Goal: Information Seeking & Learning: Learn about a topic

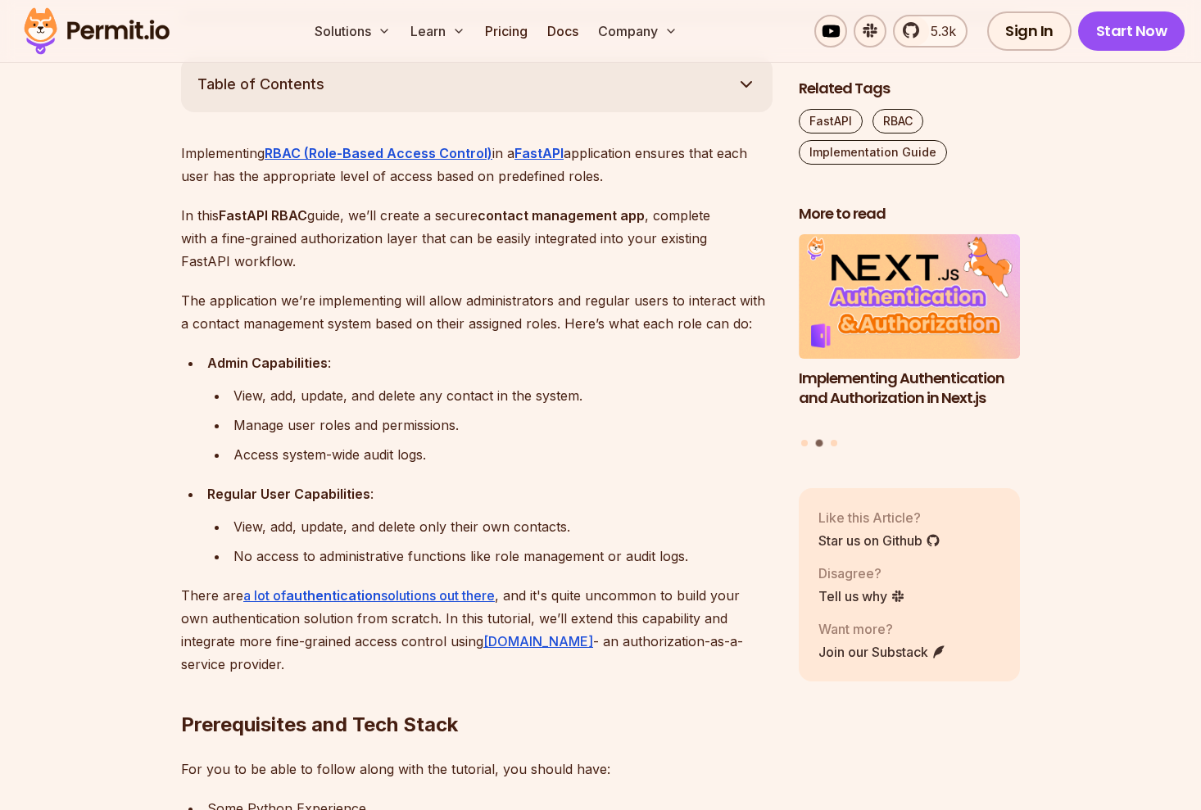
scroll to position [895, 0]
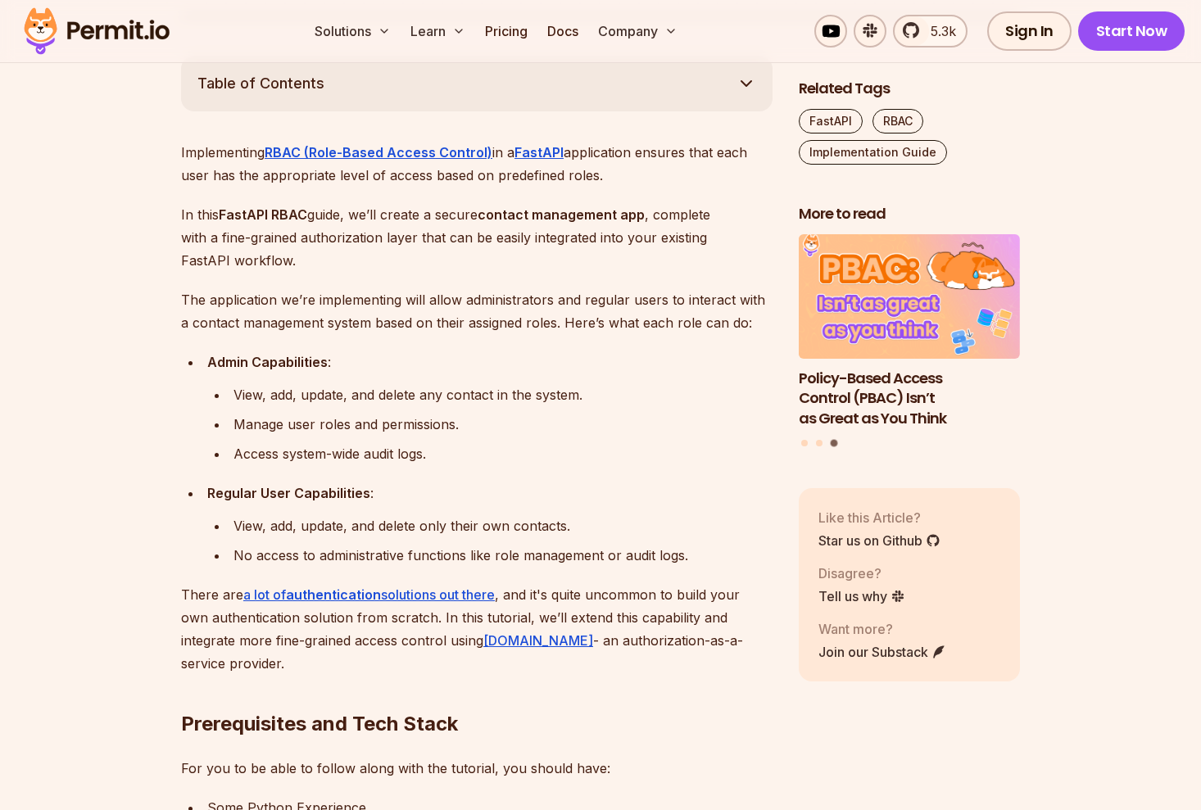
click at [359, 238] on p "In this FastAPI RBAC guide, we’ll create a secure contact management app , comp…" at bounding box center [477, 237] width 592 height 69
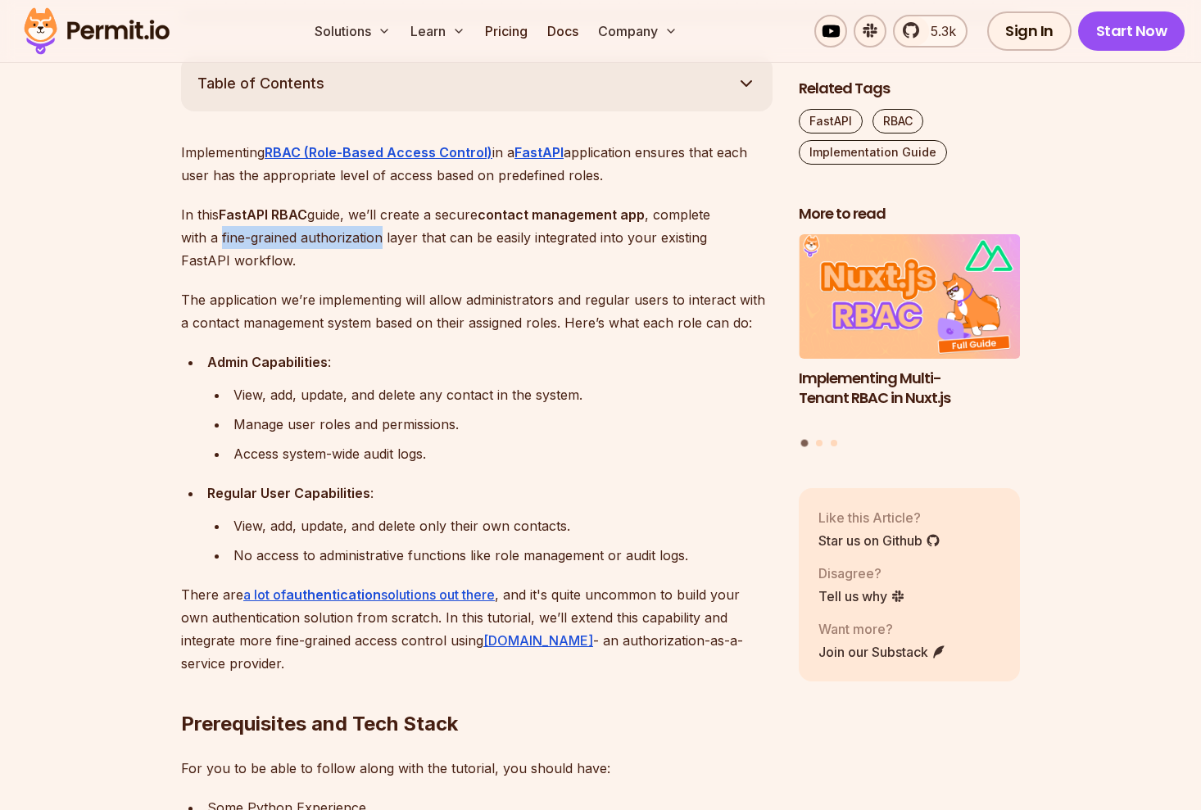
drag, startPoint x: 359, startPoint y: 238, endPoint x: 237, endPoint y: 238, distance: 122.1
click at [237, 238] on p "In this FastAPI RBAC guide, we’ll create a secure contact management app , comp…" at bounding box center [477, 237] width 592 height 69
drag, startPoint x: 237, startPoint y: 238, endPoint x: 436, endPoint y: 262, distance: 200.6
click at [436, 262] on p "In this FastAPI RBAC guide, we’ll create a secure contact management app , comp…" at bounding box center [477, 237] width 592 height 69
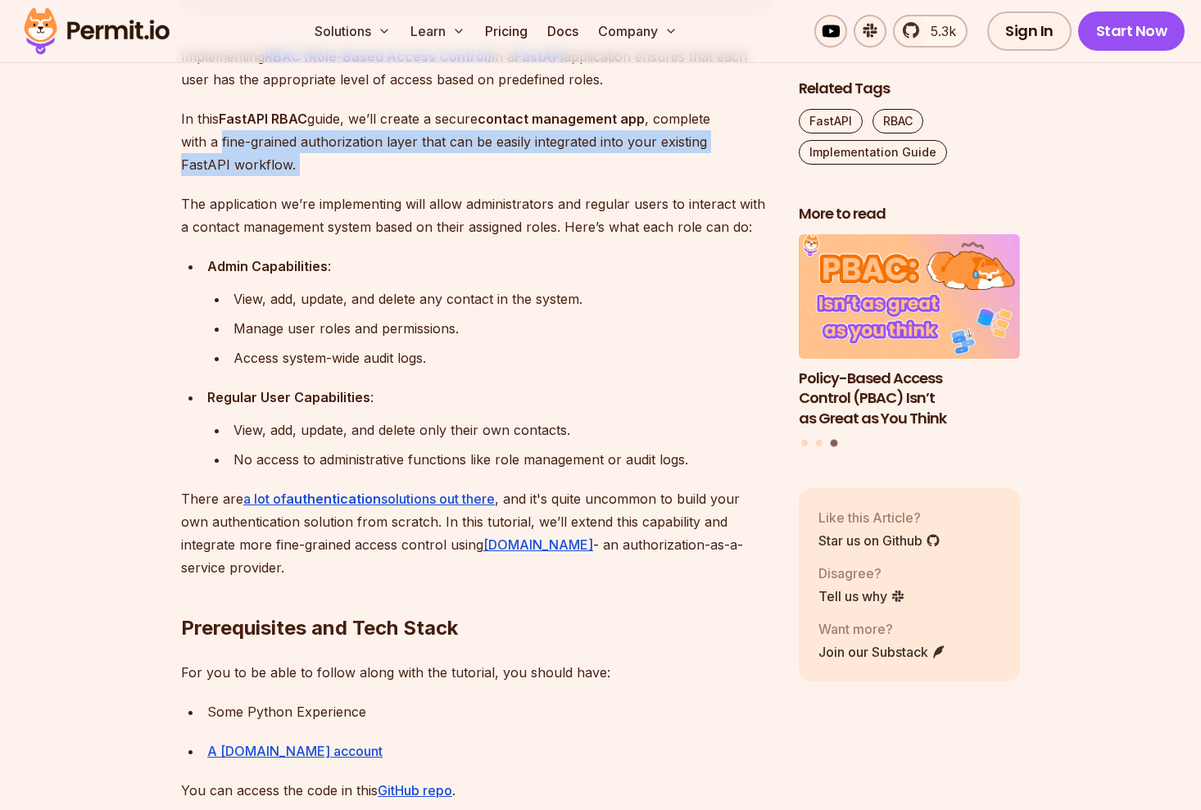
scroll to position [1016, 0]
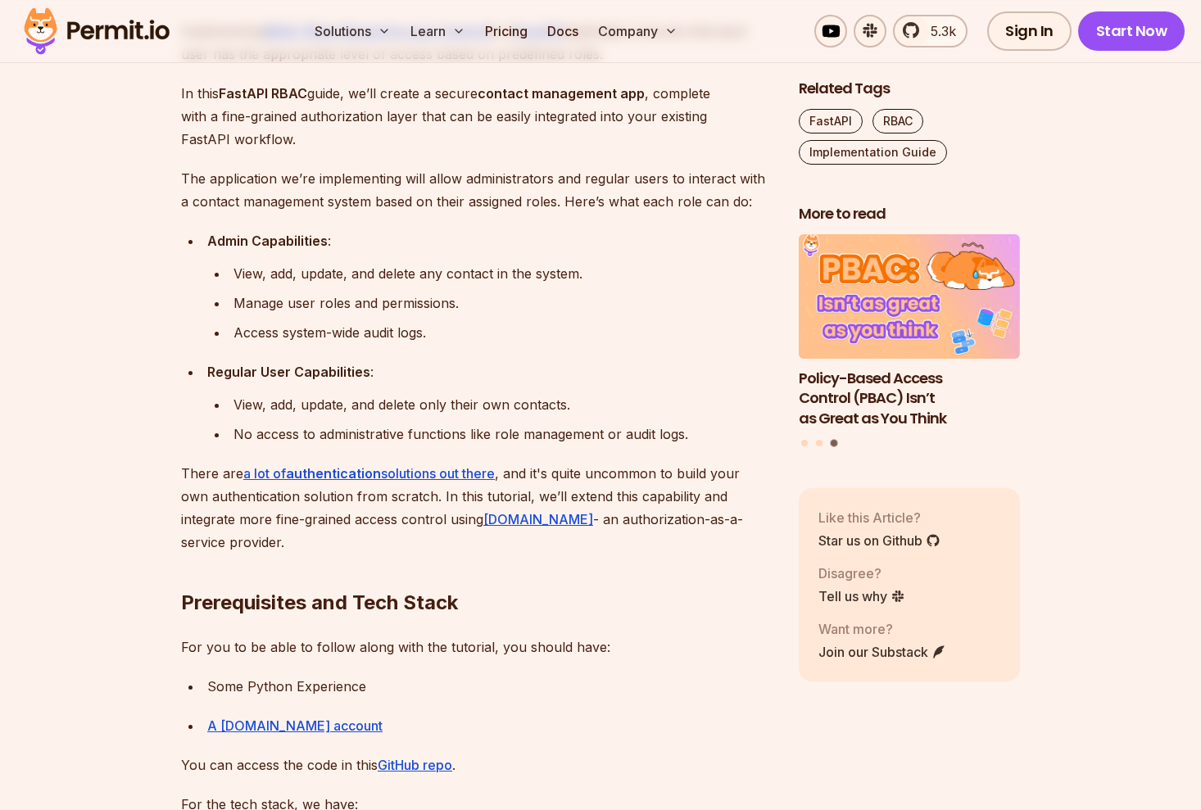
click at [227, 275] on ul "View, add, update, and delete any contact in the system. Manage user roles and …" at bounding box center [489, 303] width 565 height 82
drag, startPoint x: 227, startPoint y: 275, endPoint x: 592, endPoint y: 279, distance: 365.5
click at [592, 279] on ul "View, add, update, and delete any contact in the system. Manage user roles and …" at bounding box center [489, 303] width 565 height 82
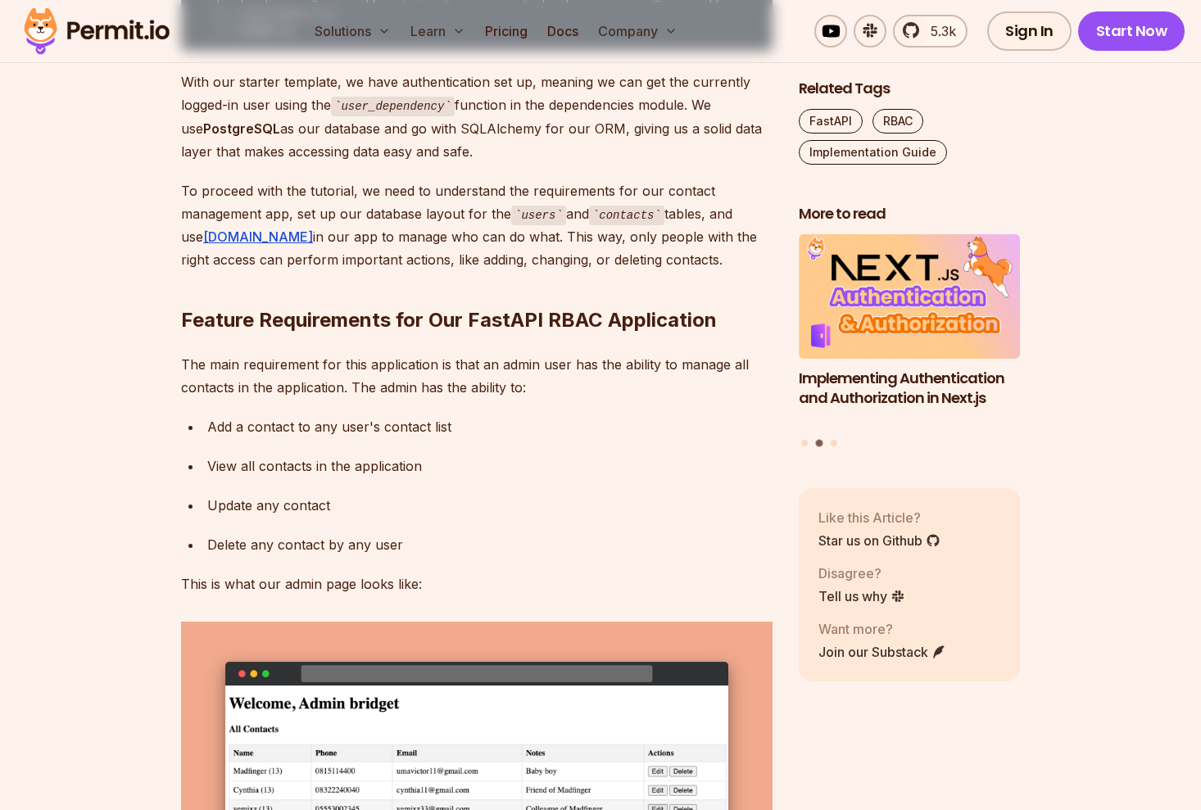
scroll to position [2683, 0]
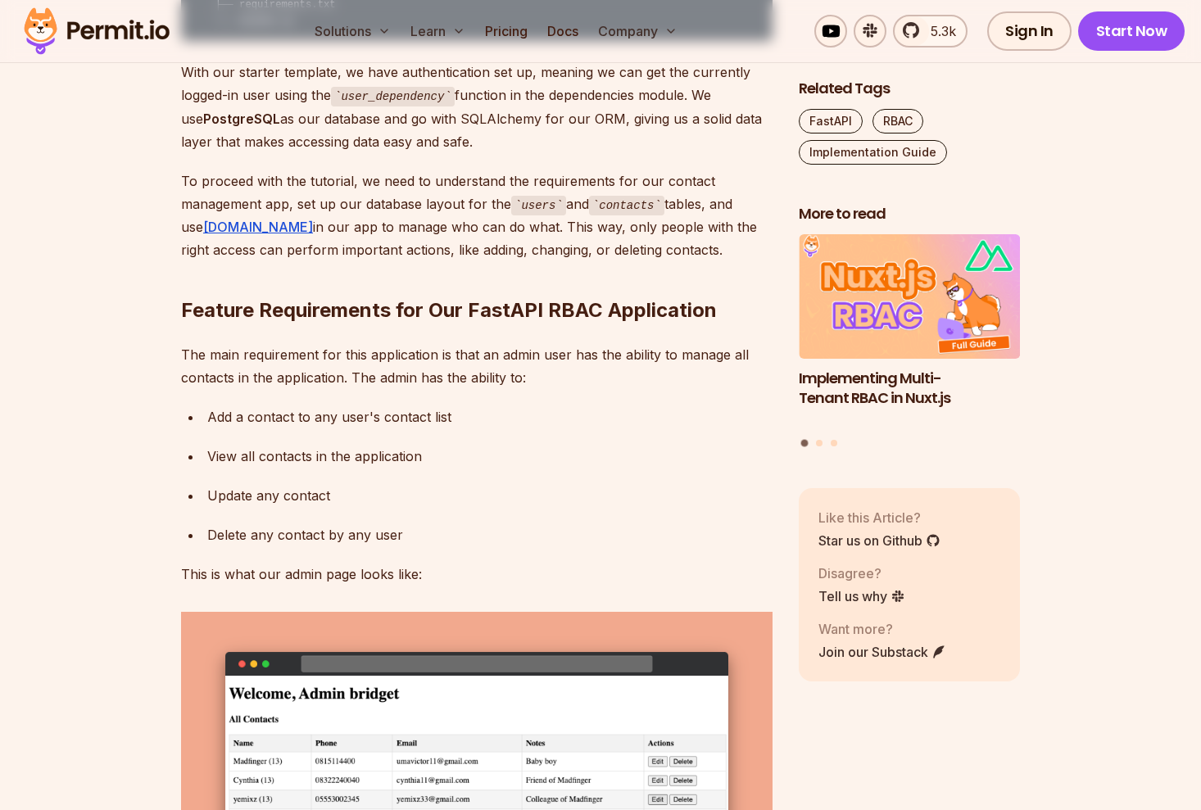
click at [263, 153] on p "With our starter template, we have authentication set up, meaning we can get th…" at bounding box center [477, 107] width 592 height 93
drag, startPoint x: 263, startPoint y: 266, endPoint x: 523, endPoint y: 275, distance: 259.9
click at [523, 153] on p "With our starter template, we have authentication set up, meaning we can get th…" at bounding box center [477, 107] width 592 height 93
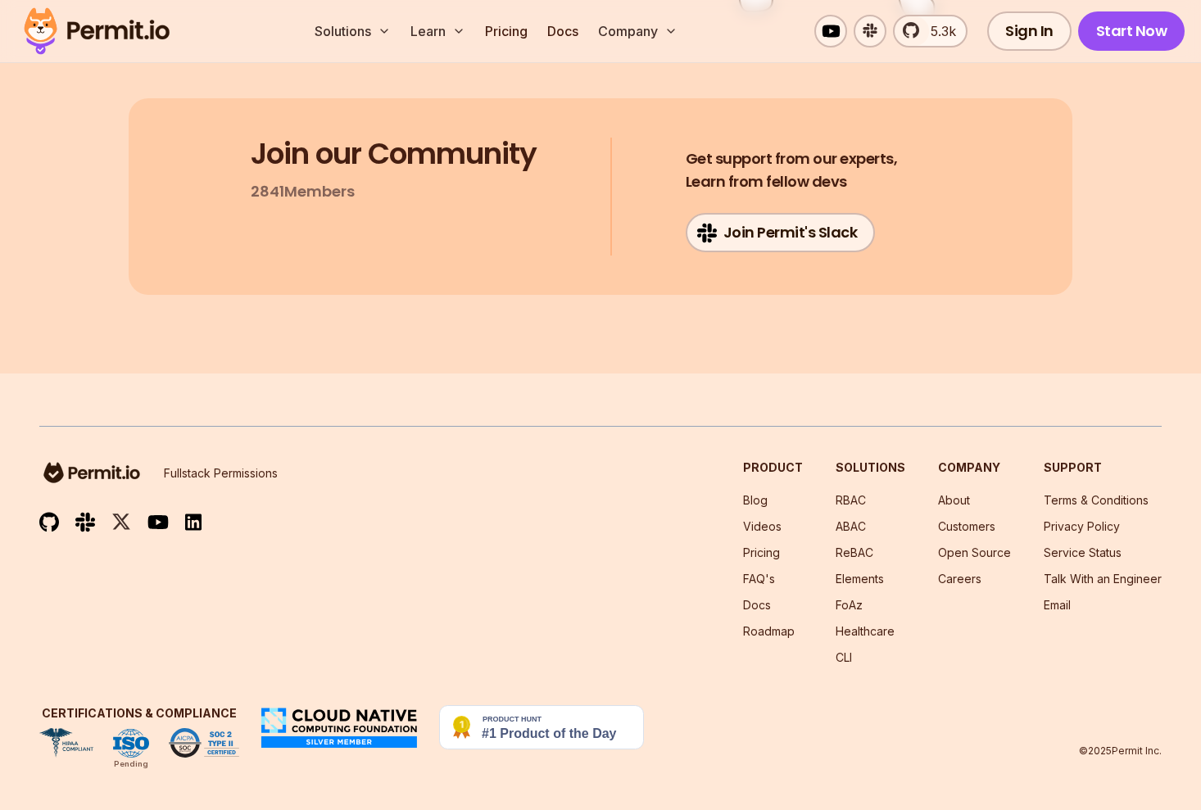
scroll to position [13151, 0]
